Goal: Find contact information: Find contact information

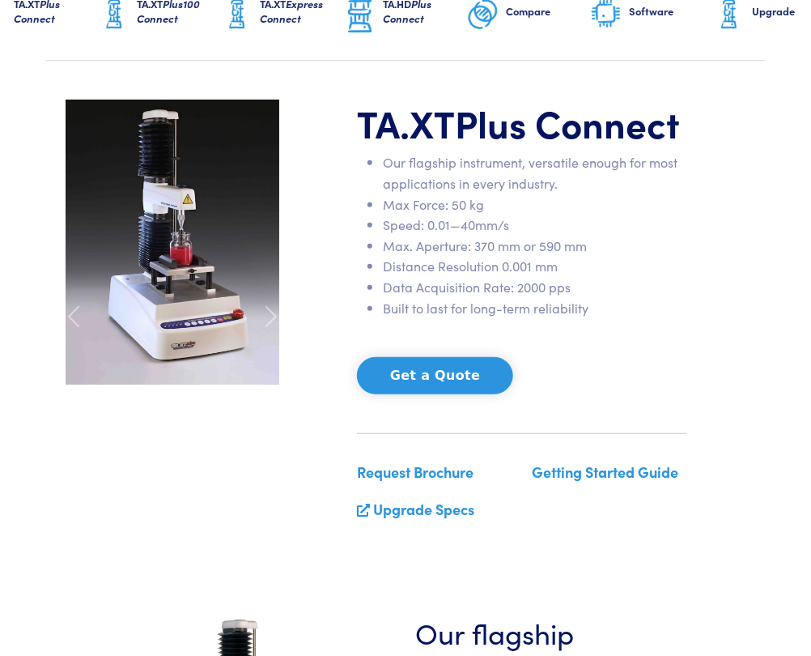
scroll to position [191, 0]
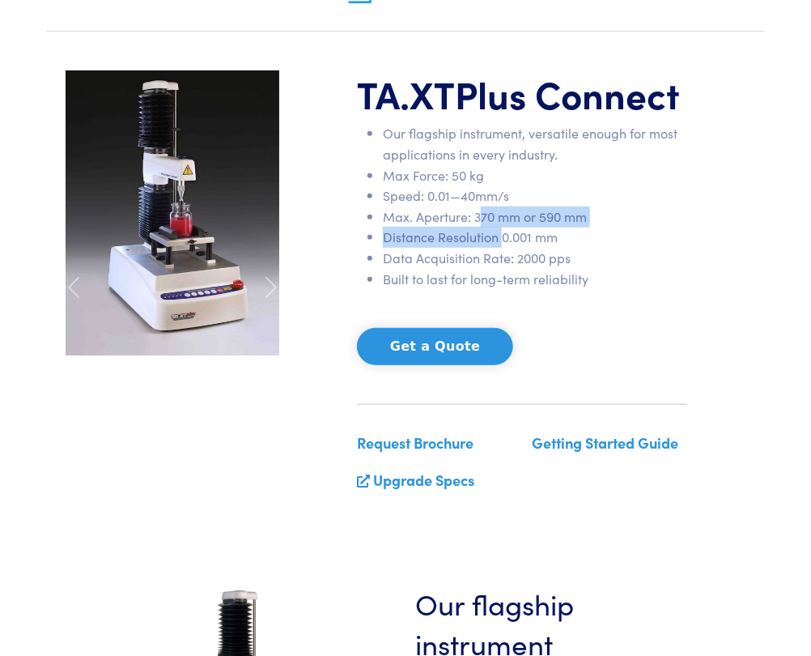
drag, startPoint x: 499, startPoint y: 268, endPoint x: 479, endPoint y: 237, distance: 36.8
click at [479, 237] on ul "Our flagship instrument, versatile enough for most applications in every indust…" at bounding box center [522, 206] width 330 height 166
click at [479, 227] on li "Max. Aperture: 370 mm or 590 mm" at bounding box center [535, 216] width 304 height 21
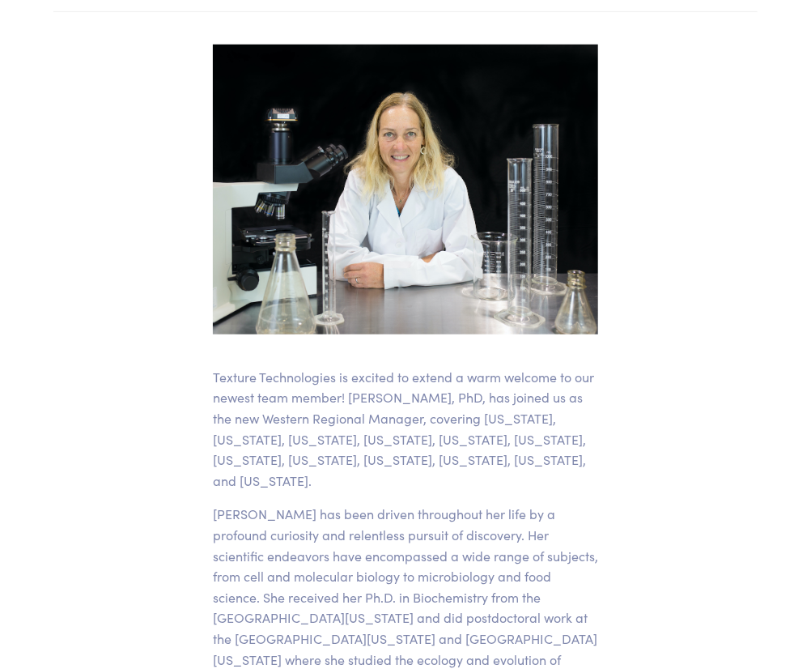
scroll to position [354, 0]
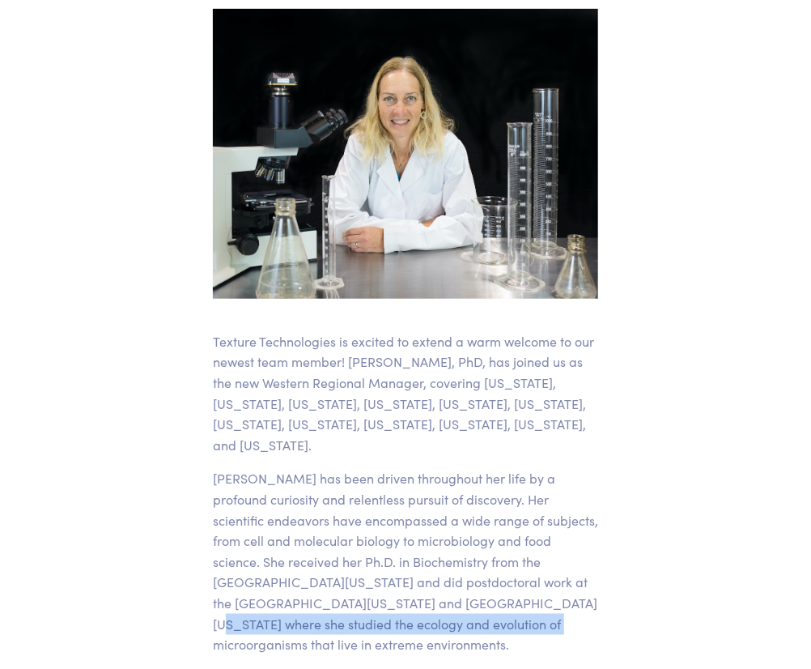
drag, startPoint x: 376, startPoint y: 605, endPoint x: 373, endPoint y: 618, distance: 12.6
click at [373, 618] on p "Tracy has been driven throughout her life by a profound curiosity and relentles…" at bounding box center [405, 561] width 385 height 186
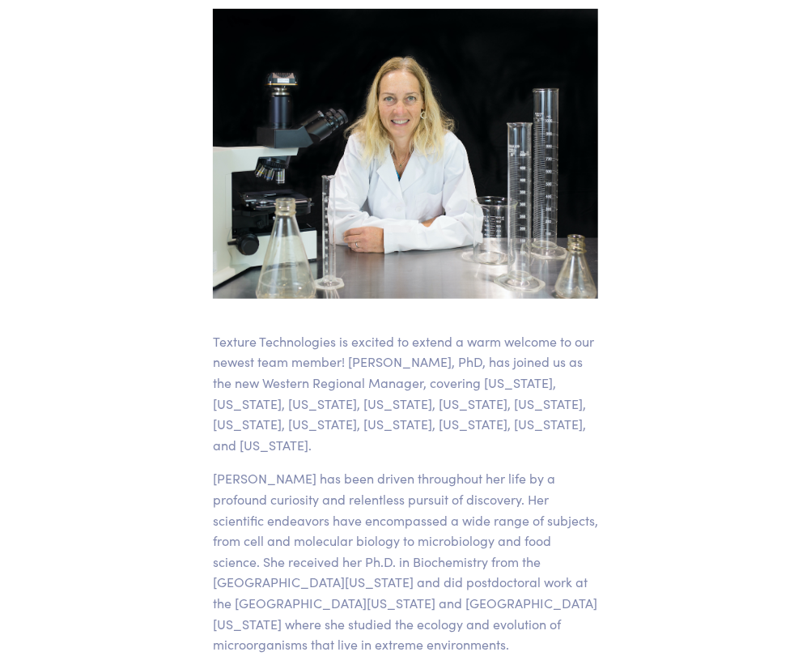
click at [401, 621] on p "Tracy has been driven throughout her life by a profound curiosity and relentles…" at bounding box center [405, 561] width 385 height 186
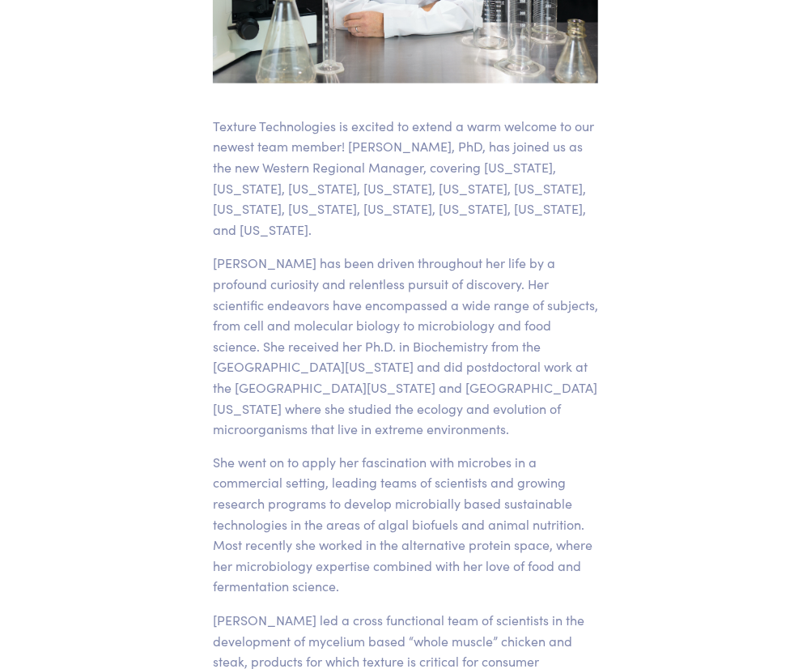
scroll to position [597, 0]
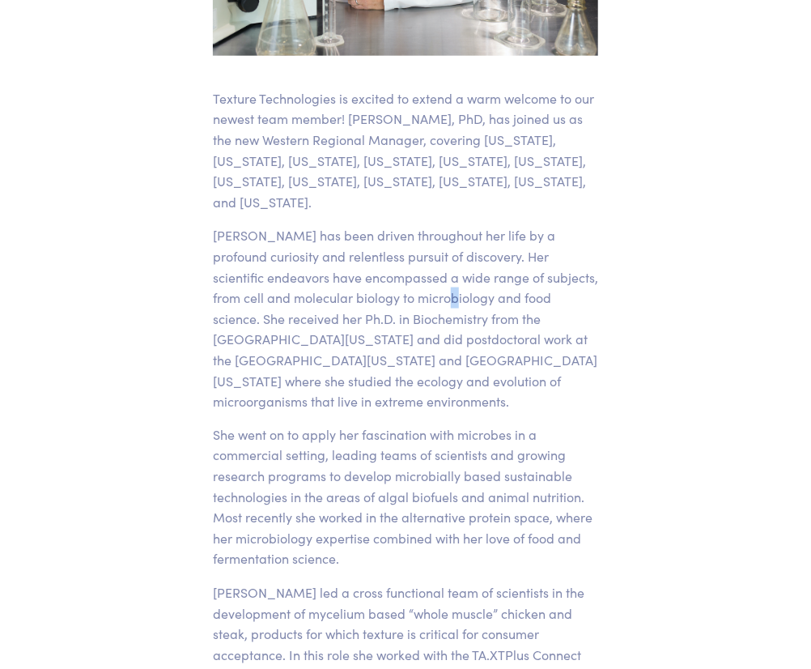
click at [353, 295] on p "Tracy has been driven throughout her life by a profound curiosity and relentles…" at bounding box center [405, 318] width 385 height 186
click at [346, 318] on p "Tracy has been driven throughout her life by a profound curiosity and relentles…" at bounding box center [405, 318] width 385 height 186
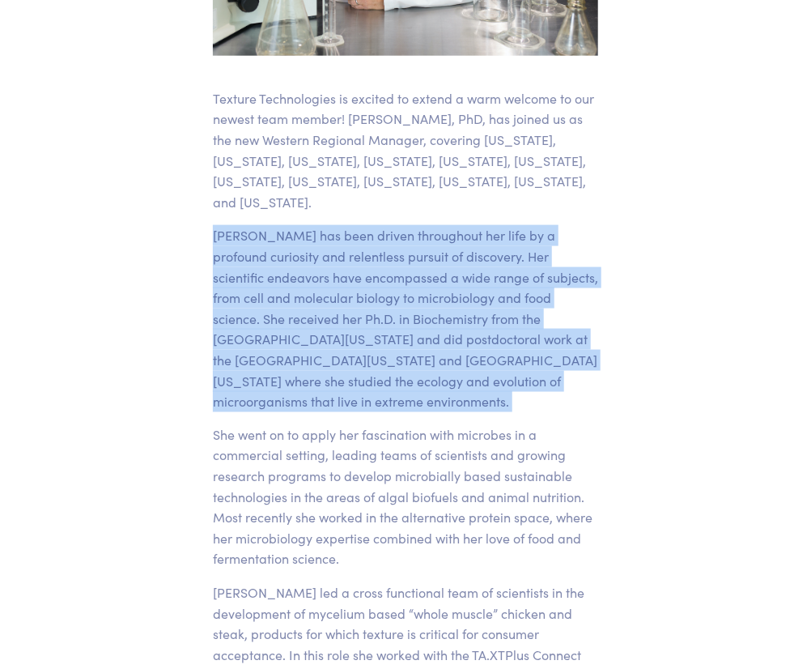
click at [346, 318] on p "Tracy has been driven throughout her life by a profound curiosity and relentles…" at bounding box center [405, 318] width 385 height 186
click at [352, 327] on p "Tracy has been driven throughout her life by a profound curiosity and relentles…" at bounding box center [405, 318] width 385 height 186
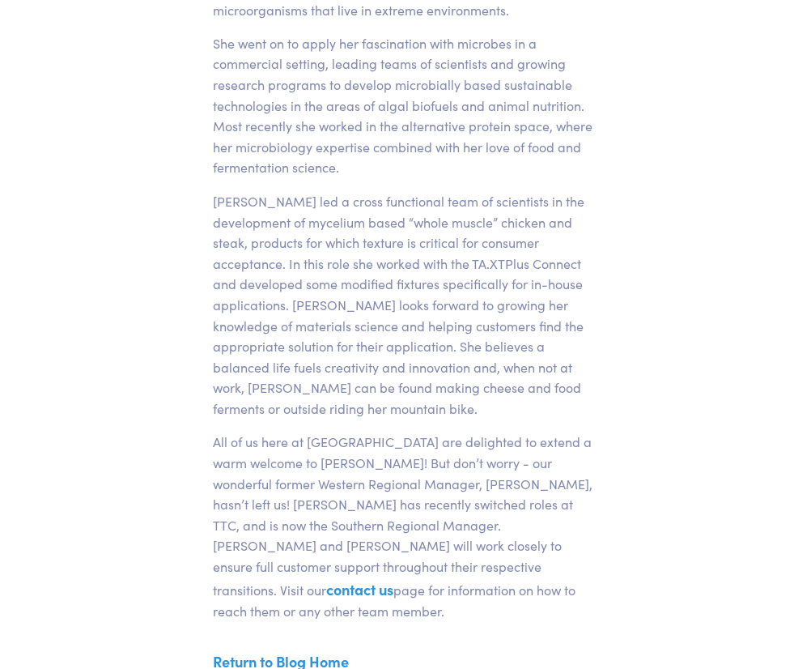
scroll to position [1001, 0]
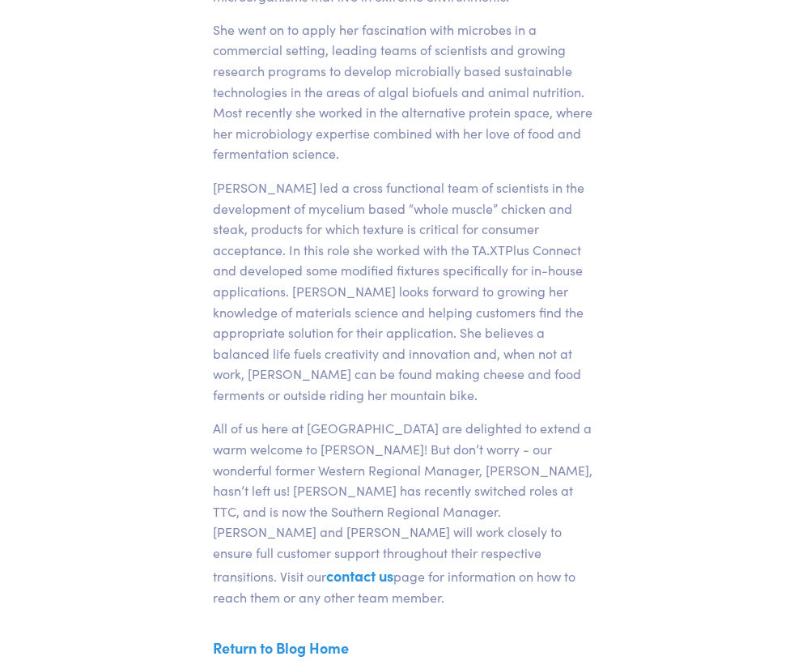
click at [393, 566] on link "contact us" at bounding box center [359, 576] width 67 height 20
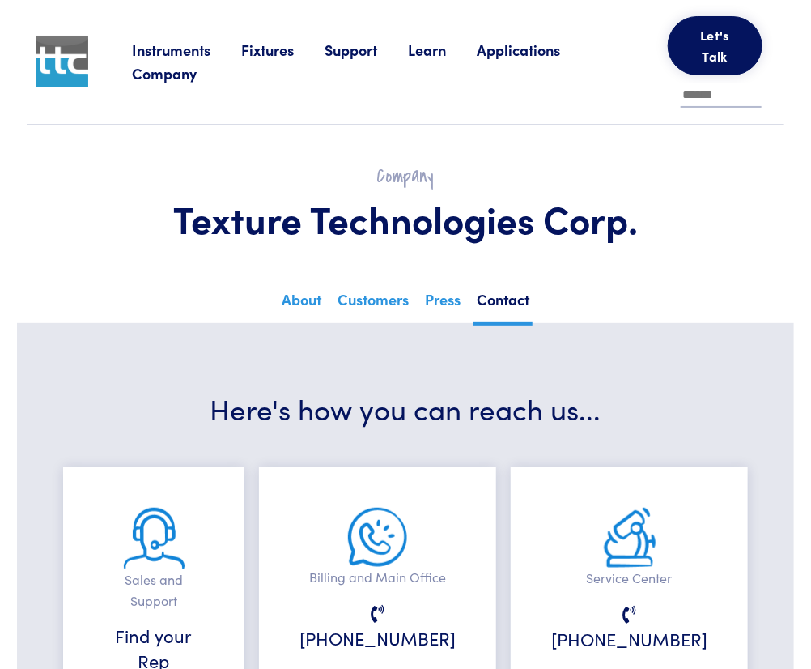
click at [172, 78] on link "Company" at bounding box center [180, 73] width 96 height 20
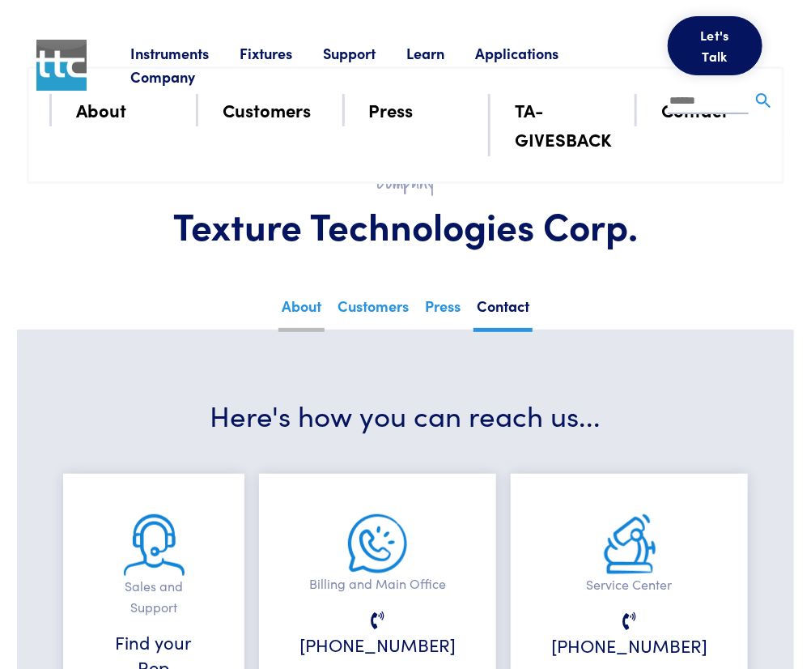
click at [295, 331] on link "About" at bounding box center [301, 312] width 46 height 40
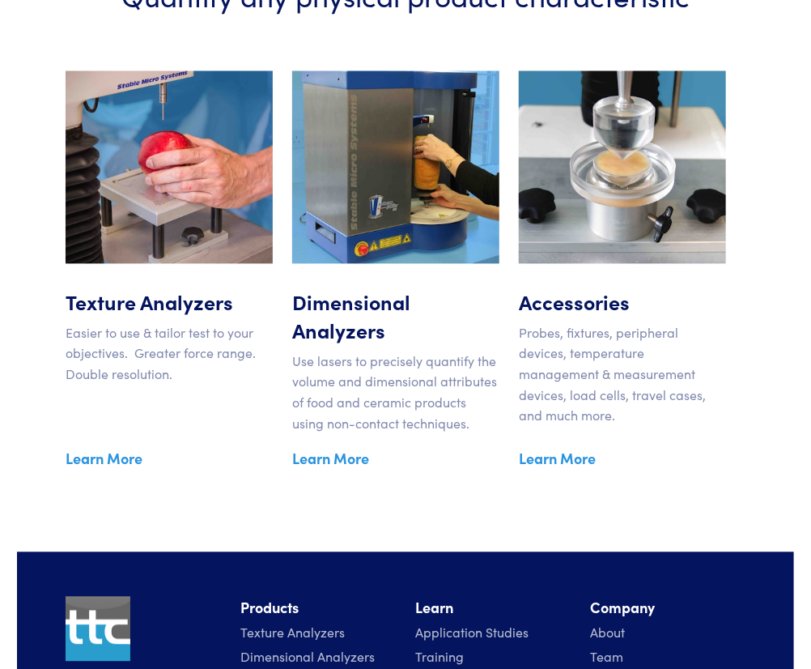
scroll to position [3186, 0]
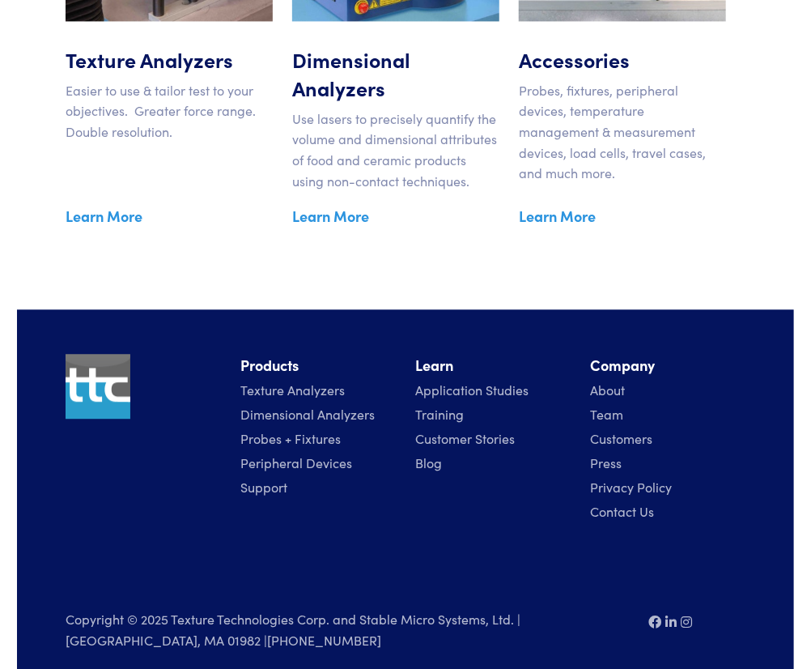
click at [607, 405] on link "Team" at bounding box center [606, 414] width 33 height 18
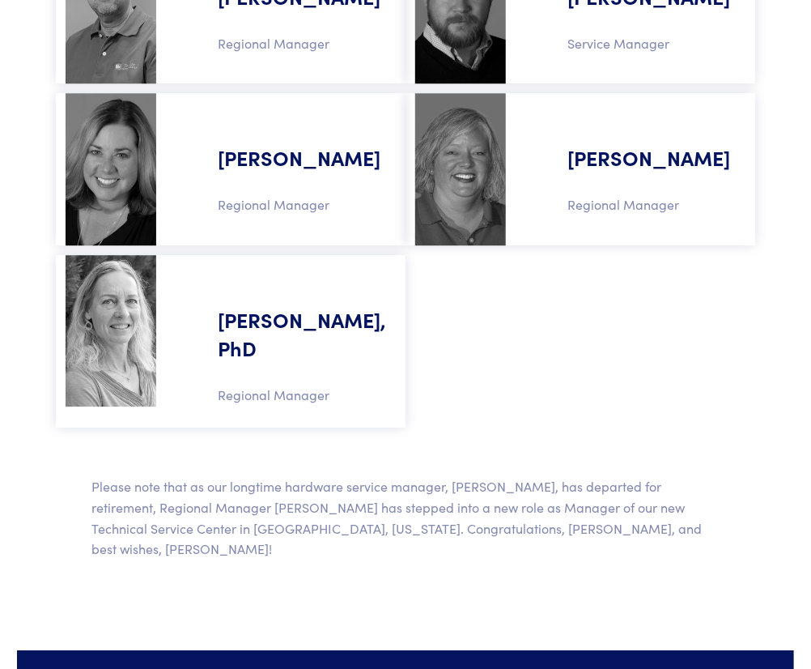
scroll to position [1405, 0]
drag, startPoint x: 643, startPoint y: 512, endPoint x: 697, endPoint y: 510, distance: 53.5
click at [697, 510] on p "Please note that as our longtime hardware service manager, [PERSON_NAME], has d…" at bounding box center [405, 517] width 628 height 83
click at [673, 516] on p "Please note that as our longtime hardware service manager, [PERSON_NAME], has d…" at bounding box center [405, 517] width 628 height 83
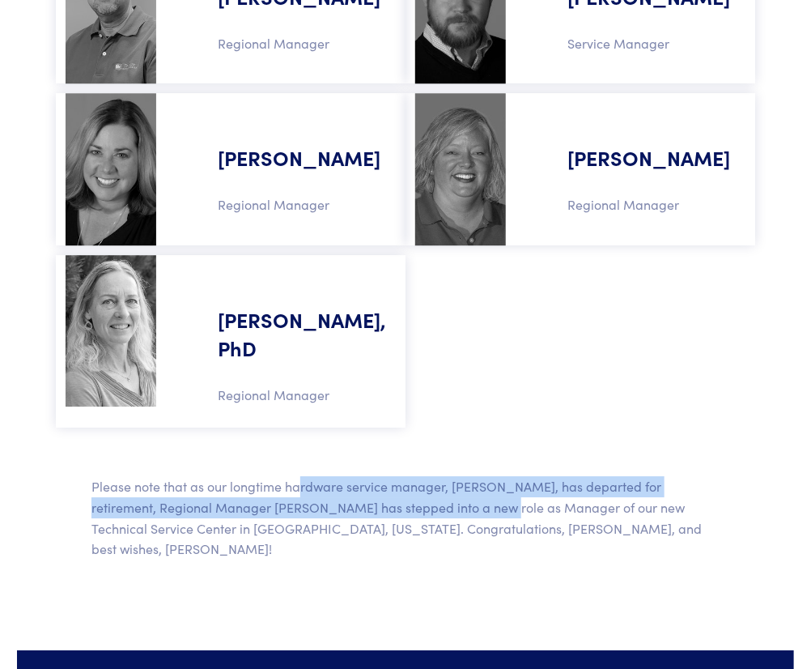
drag, startPoint x: 299, startPoint y: 495, endPoint x: 444, endPoint y: 499, distance: 144.9
click at [444, 499] on p "Please note that as our longtime hardware service manager, [PERSON_NAME], has d…" at bounding box center [405, 517] width 628 height 83
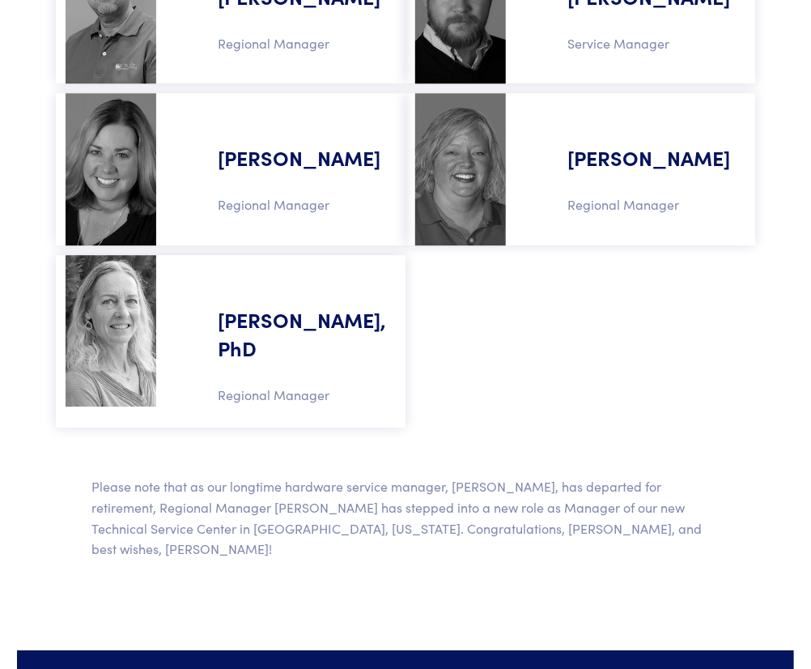
click at [502, 519] on p "Please note that as our longtime hardware service manager, [PERSON_NAME], has d…" at bounding box center [405, 517] width 628 height 83
